Goal: Check status: Check status

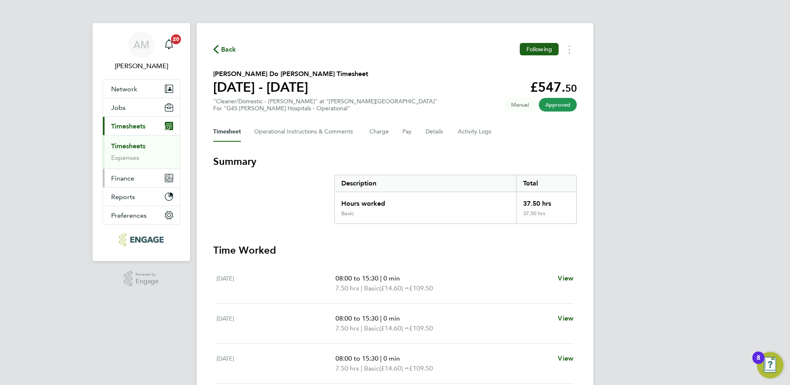
click at [127, 178] on span "Finance" at bounding box center [122, 178] width 23 height 8
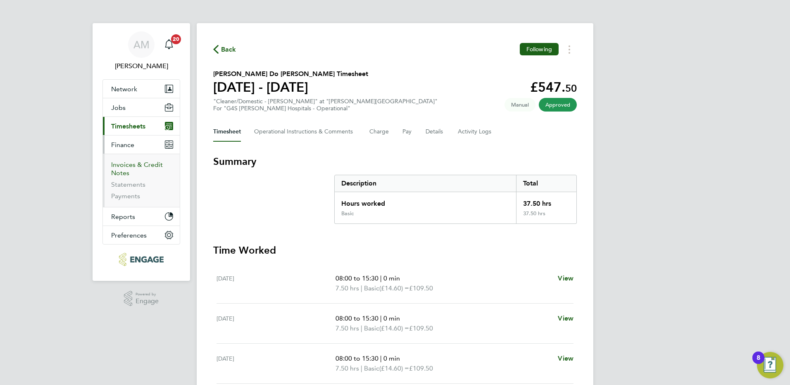
click at [121, 166] on link "Invoices & Credit Notes" at bounding box center [137, 169] width 52 height 16
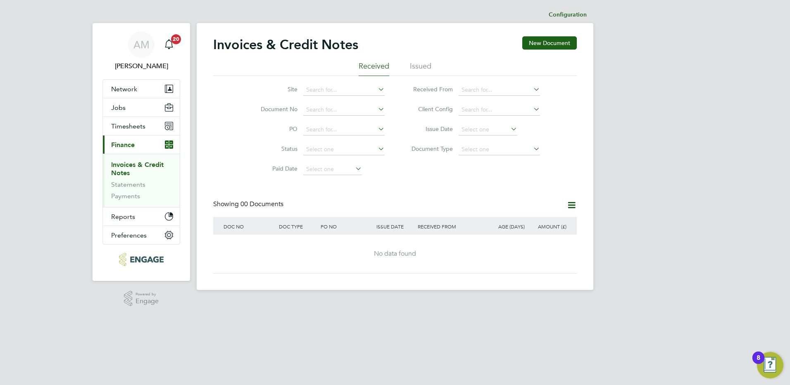
click at [423, 63] on li "Issued" at bounding box center [420, 68] width 21 height 15
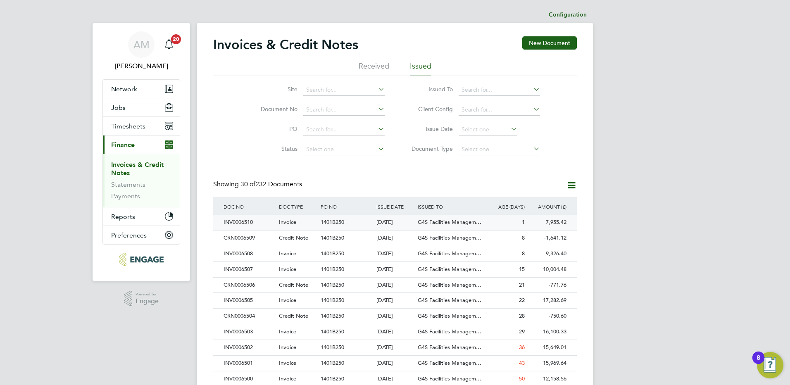
click at [322, 223] on span "1401B250" at bounding box center [333, 222] width 24 height 7
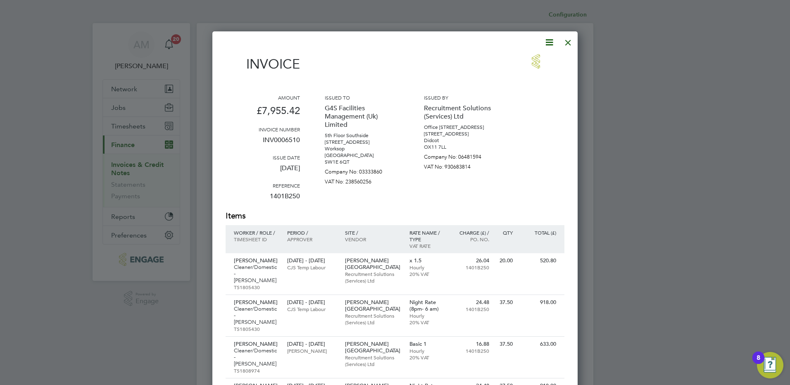
click at [567, 45] on div at bounding box center [568, 40] width 15 height 15
